Goal: Navigation & Orientation: Find specific page/section

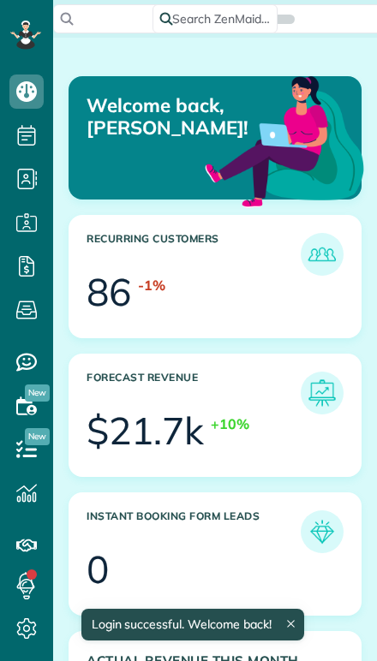
scroll to position [122, 274]
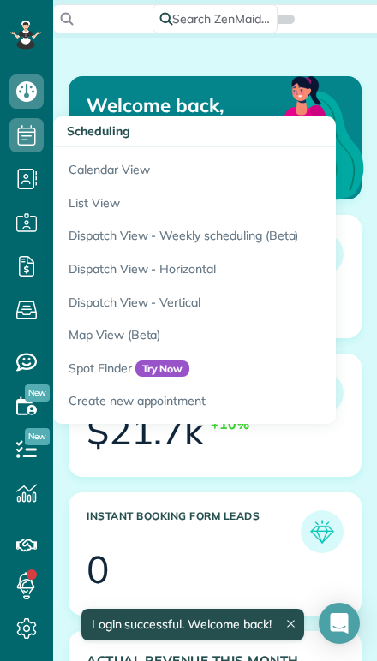
click at [85, 169] on link "Calendar View" at bounding box center [267, 166] width 428 height 39
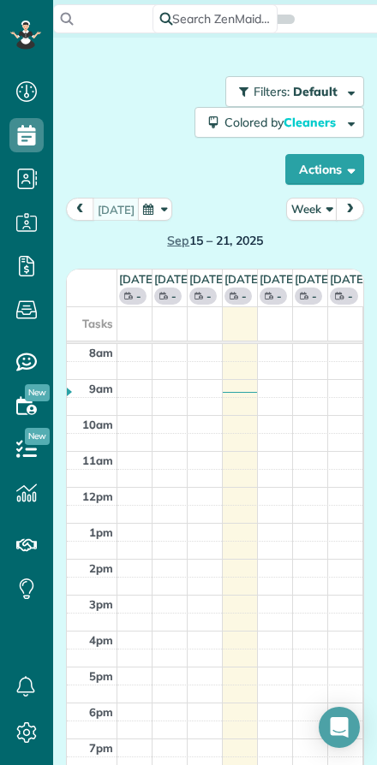
scroll to position [8, 8]
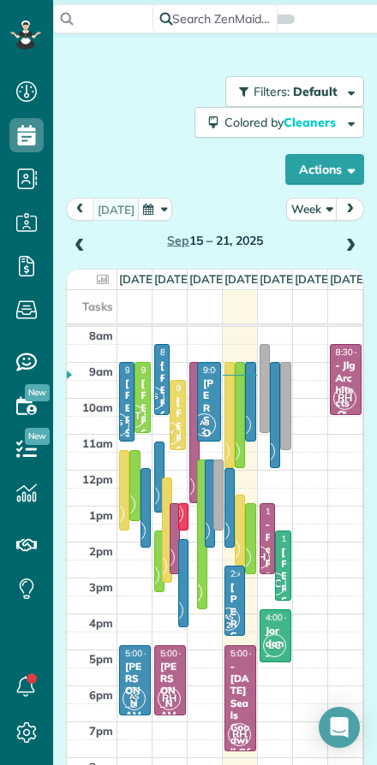
click at [312, 210] on button "Week" at bounding box center [311, 209] width 51 height 23
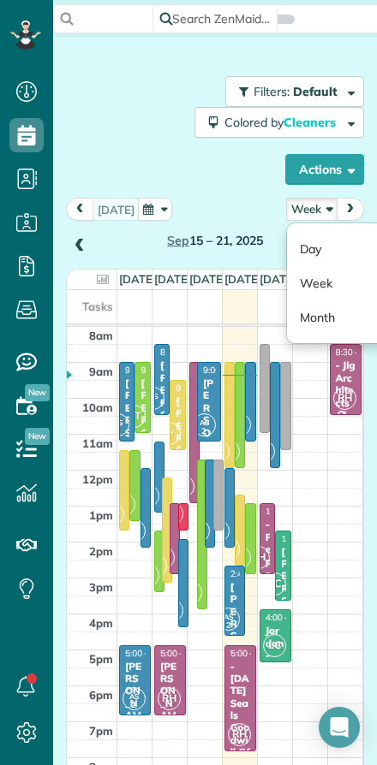
click at [307, 250] on link "Day" at bounding box center [354, 249] width 135 height 34
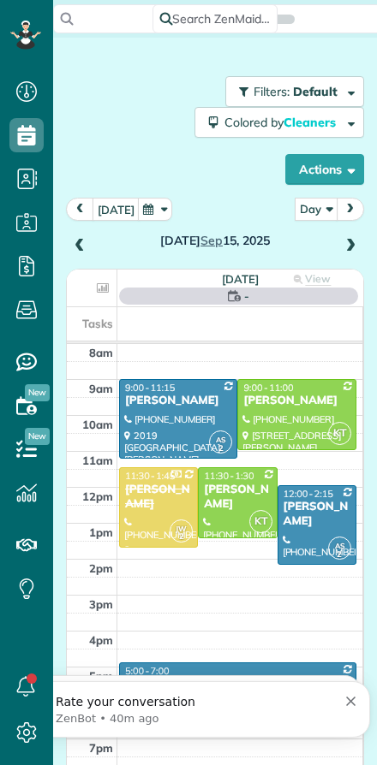
click at [114, 211] on button "[DATE]" at bounding box center [115, 209] width 47 height 23
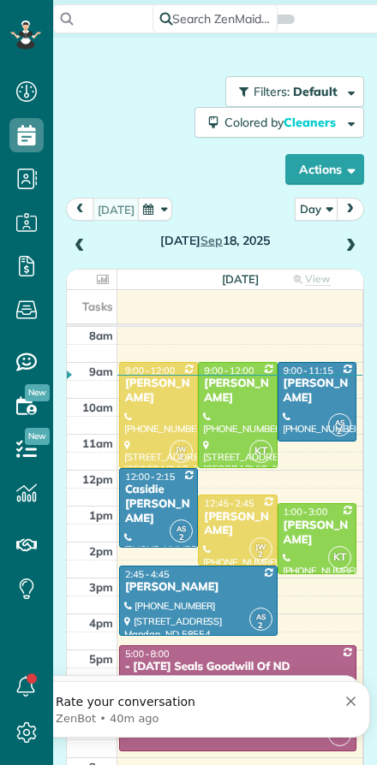
click at [225, 446] on div at bounding box center [237, 415] width 77 height 104
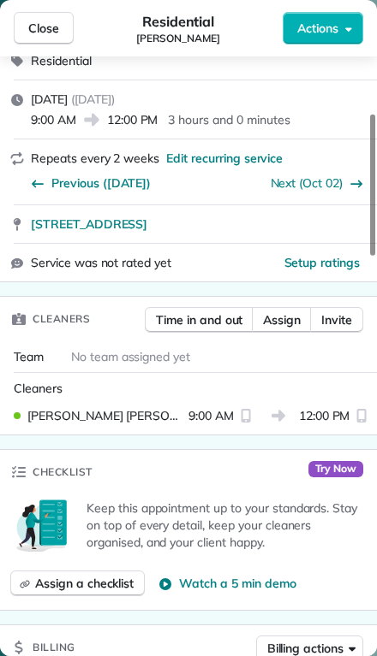
scroll to position [276, 0]
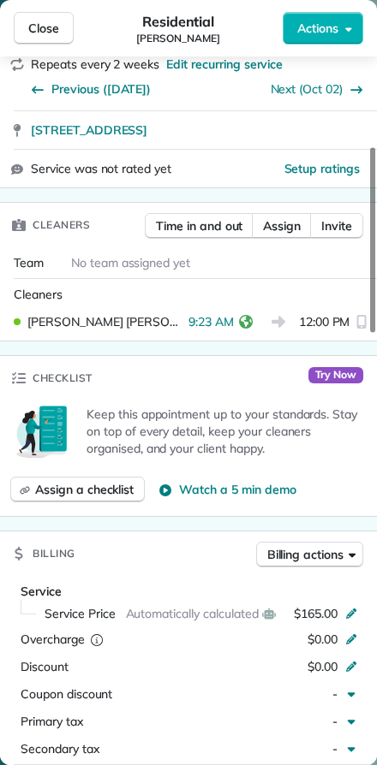
scroll to position [341, 0]
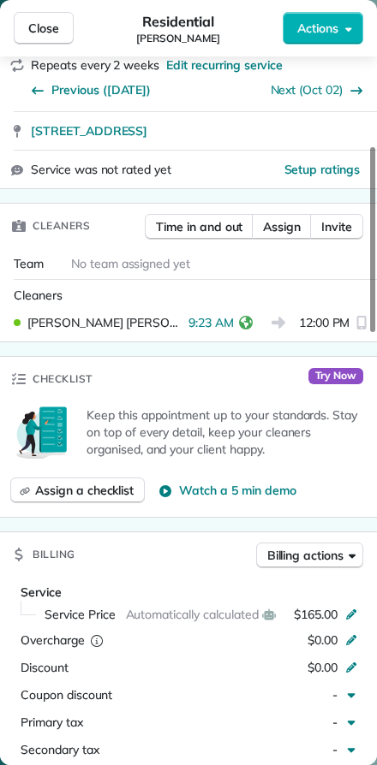
click at [243, 321] on icon "reset" at bounding box center [246, 323] width 14 height 14
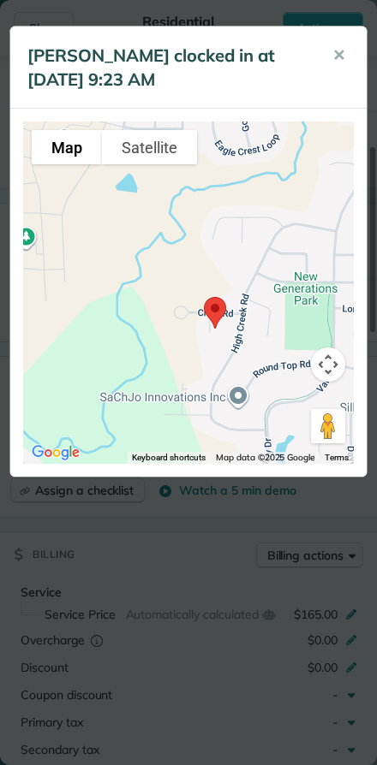
click at [341, 48] on span "✕" at bounding box center [338, 55] width 13 height 20
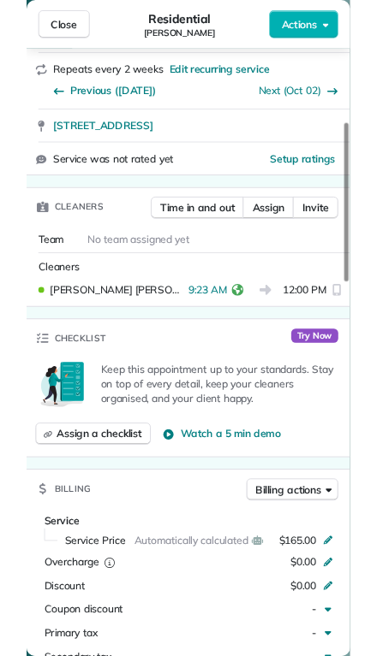
scroll to position [329, 0]
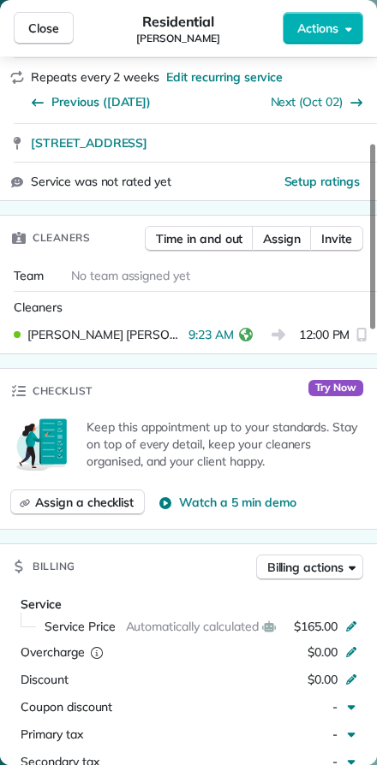
click at [48, 13] on button "Close" at bounding box center [44, 28] width 60 height 33
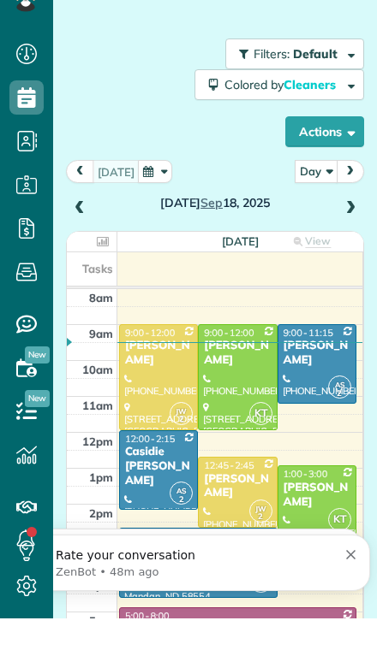
scroll to position [694, 53]
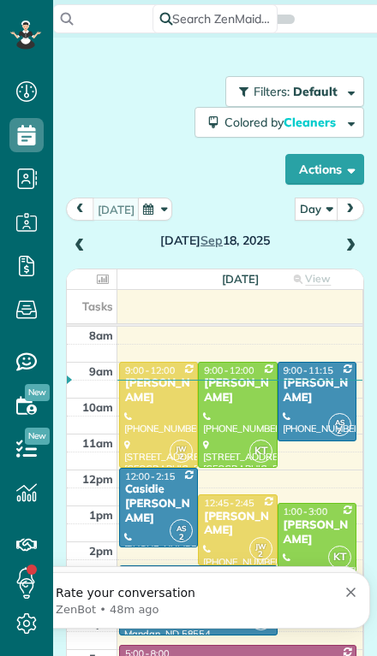
click at [353, 239] on span at bounding box center [350, 246] width 19 height 15
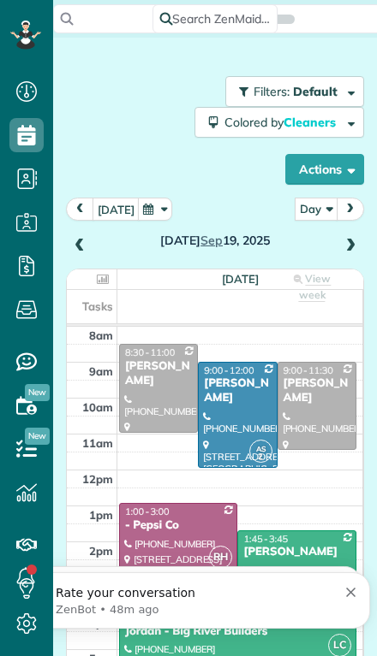
scroll to position [0, 0]
